Goal: Navigation & Orientation: Find specific page/section

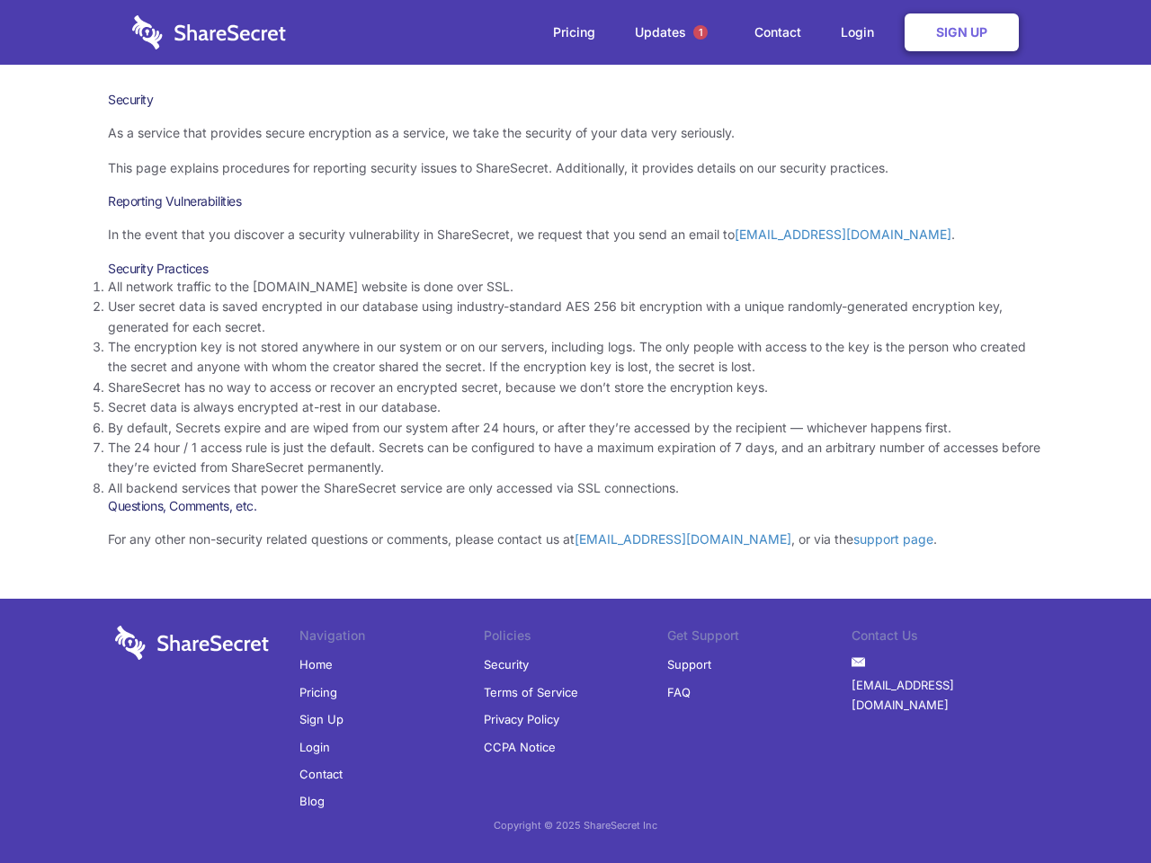
click at [575, 432] on li "By default, Secrets expire and are wiped from our system after 24 hours, or aft…" at bounding box center [575, 428] width 935 height 20
click at [700, 32] on span "1" at bounding box center [700, 32] width 14 height 14
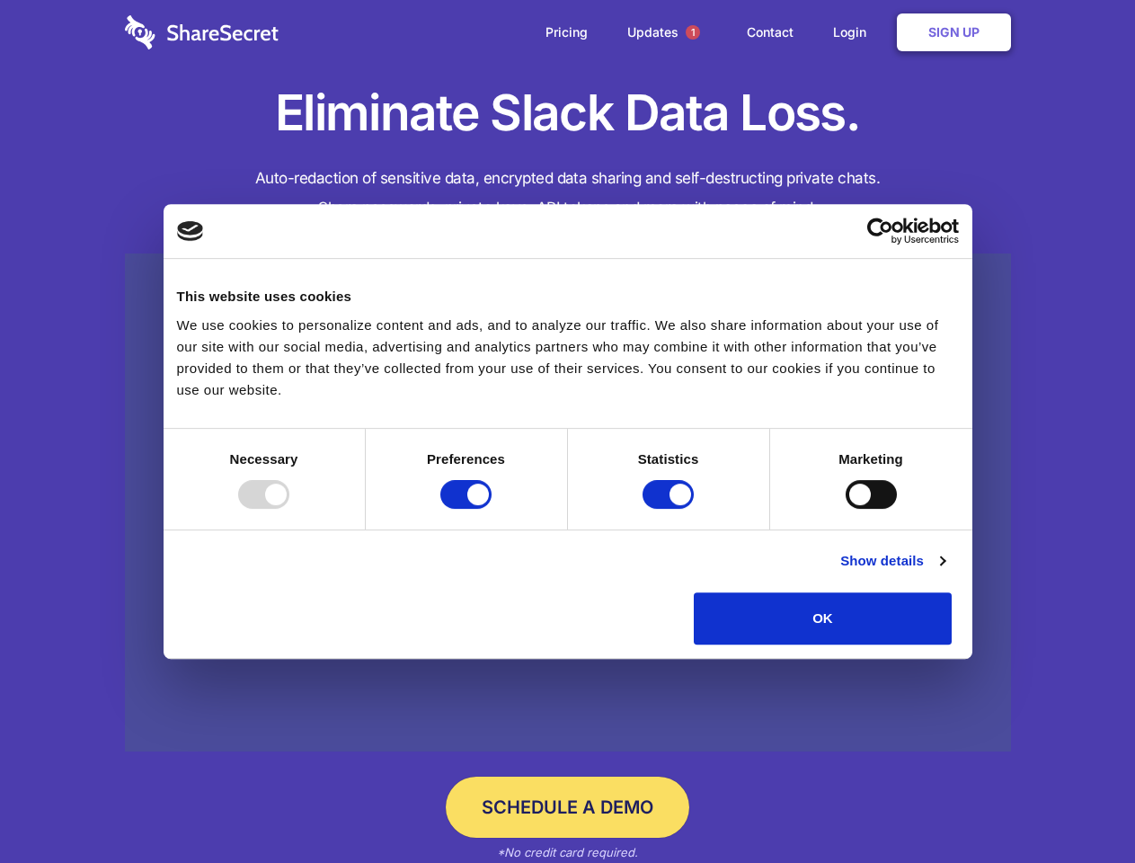
click at [289, 509] on div at bounding box center [263, 494] width 51 height 29
click at [492, 509] on input "Preferences" at bounding box center [466, 494] width 51 height 29
checkbox input "false"
click at [671, 509] on input "Statistics" at bounding box center [668, 494] width 51 height 29
checkbox input "false"
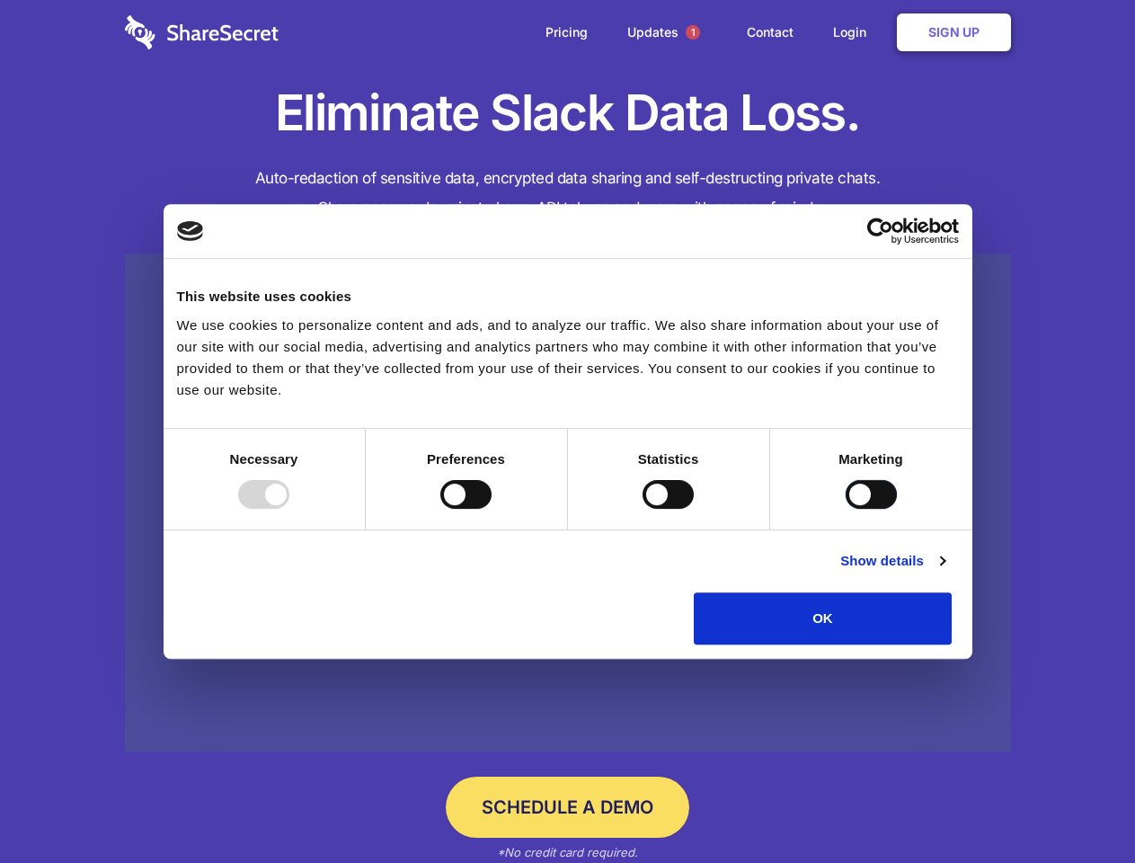
click at [846, 509] on input "Marketing" at bounding box center [871, 494] width 51 height 29
checkbox input "true"
click at [945, 572] on link "Show details" at bounding box center [893, 561] width 104 height 22
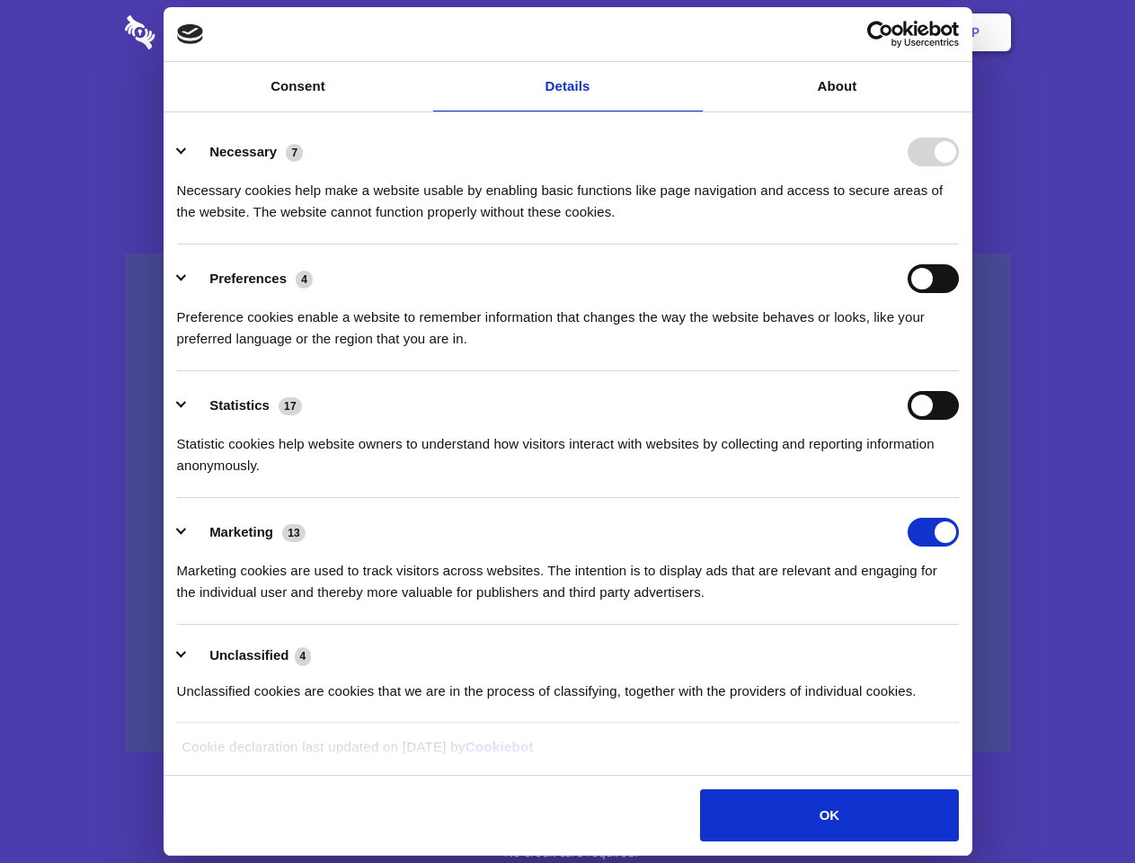
click at [959, 245] on li "Necessary 7 Necessary cookies help make a website usable by enabling basic func…" at bounding box center [568, 181] width 782 height 127
click at [692, 32] on span "1" at bounding box center [693, 32] width 14 height 14
